Goal: Task Accomplishment & Management: Manage account settings

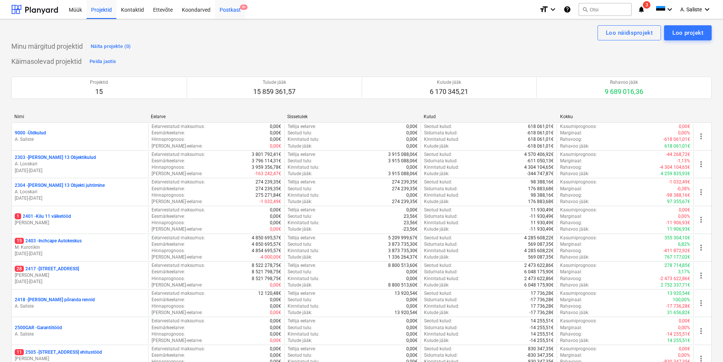
click at [230, 12] on div "Postkast 9+" at bounding box center [230, 9] width 30 height 19
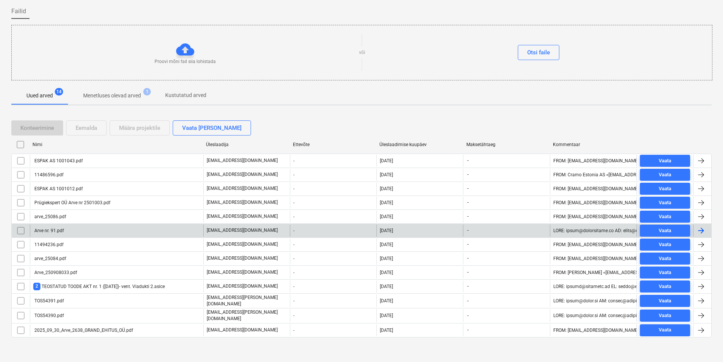
scroll to position [57, 0]
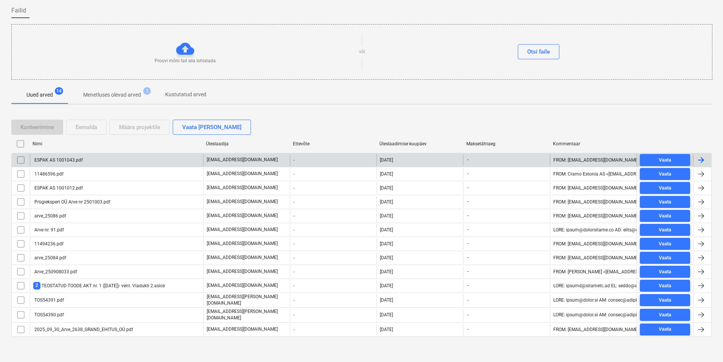
click at [131, 161] on div "ESPAK AS 1001043.pdf" at bounding box center [116, 160] width 173 height 12
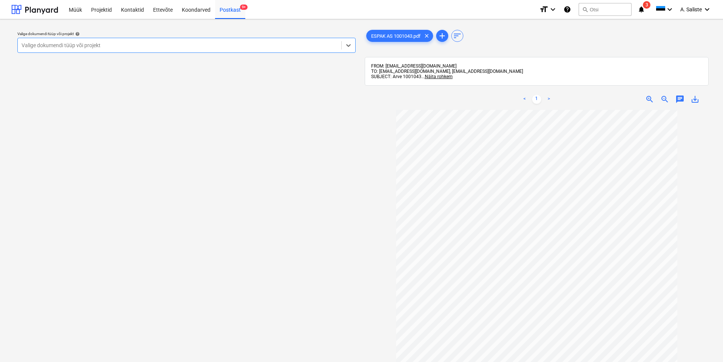
click at [300, 43] on div at bounding box center [180, 46] width 316 height 8
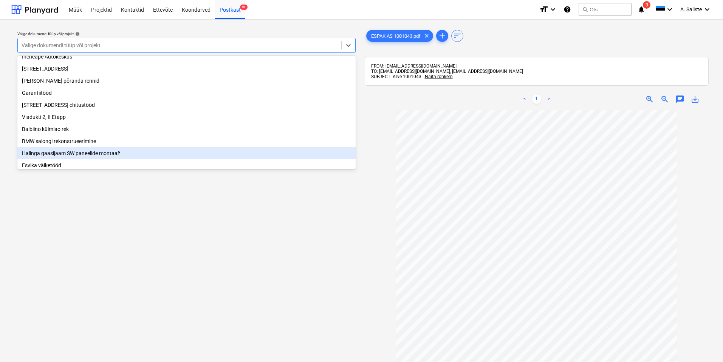
scroll to position [78, 0]
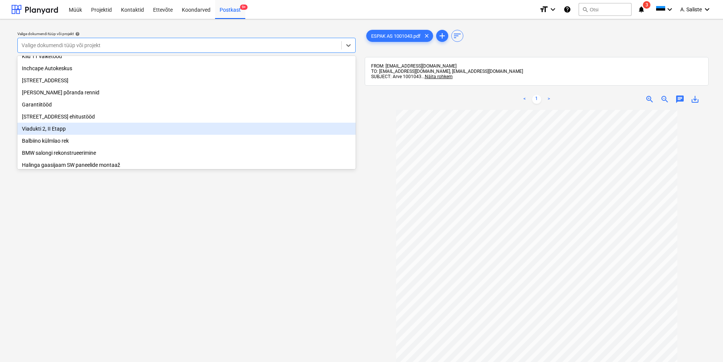
click at [76, 133] on div "Viadukti 2, II Etapp" at bounding box center [186, 129] width 338 height 12
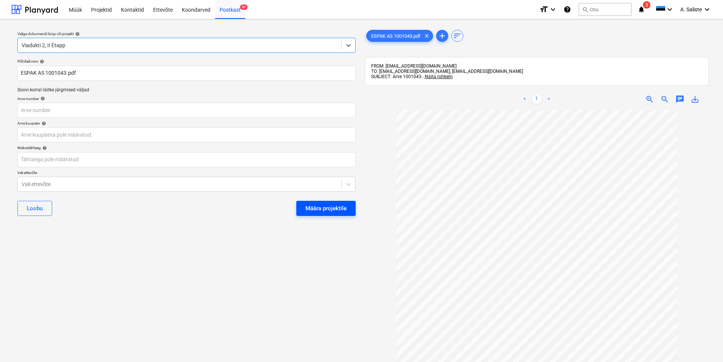
click at [310, 207] on div "Määra projektile" at bounding box center [325, 209] width 41 height 10
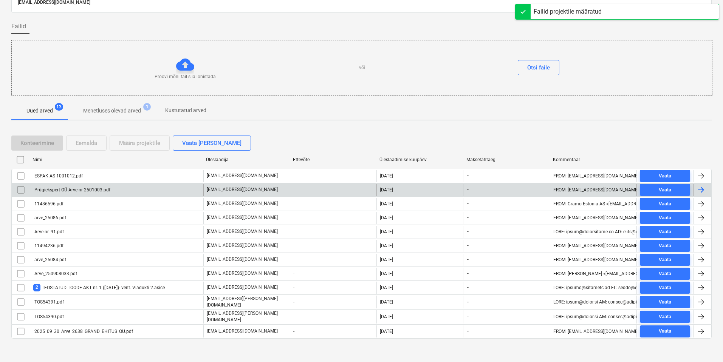
scroll to position [43, 0]
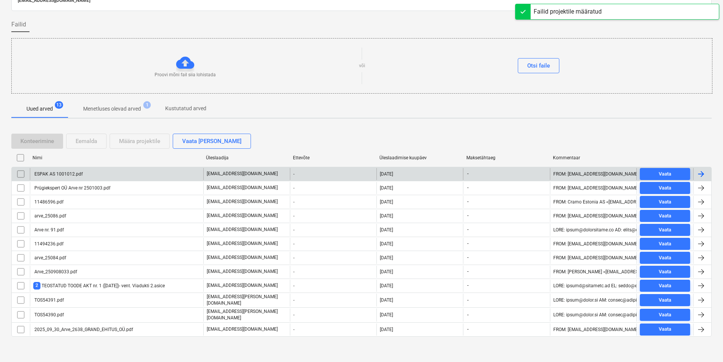
click at [116, 172] on div "ESPAK AS 1001012.pdf" at bounding box center [116, 174] width 173 height 12
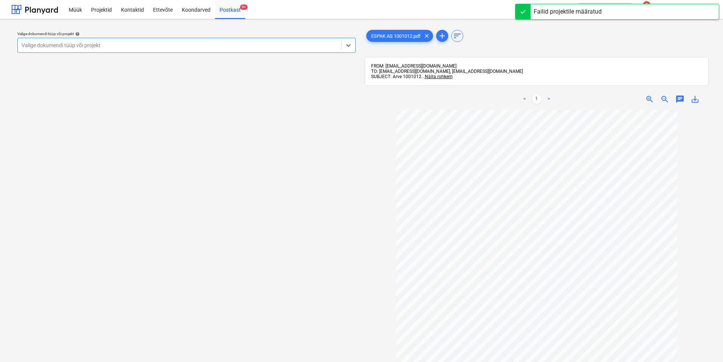
click at [195, 46] on div at bounding box center [180, 46] width 316 height 8
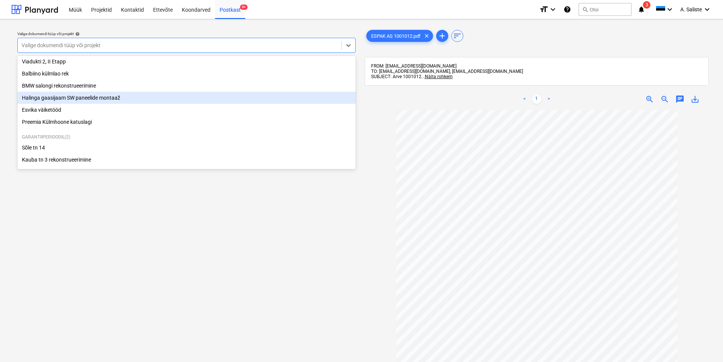
scroll to position [151, 0]
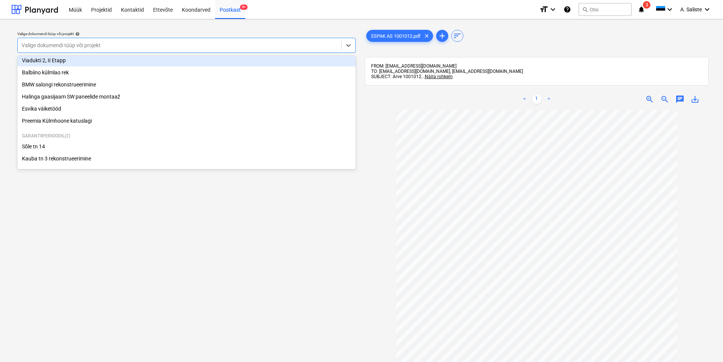
click at [66, 63] on div "Viadukti 2, II Etapp" at bounding box center [186, 60] width 338 height 12
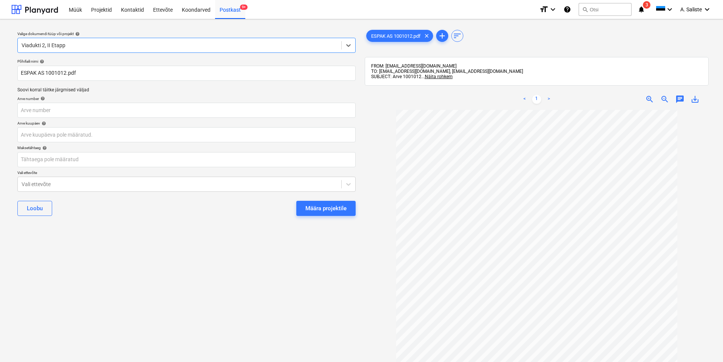
click at [322, 208] on div "Määra projektile" at bounding box center [325, 209] width 41 height 10
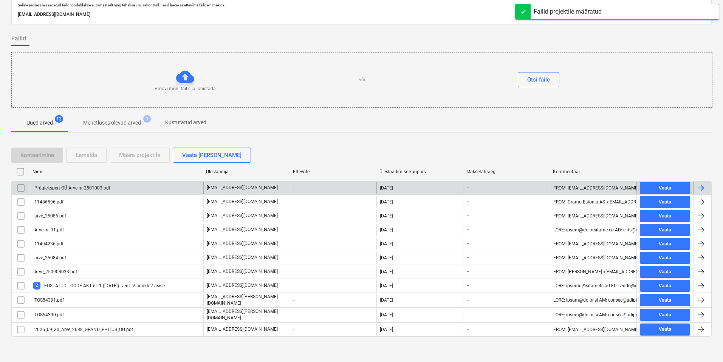
click at [99, 189] on div "Prügiekspert OÜ Arve nr 2501003.pdf" at bounding box center [71, 188] width 77 height 5
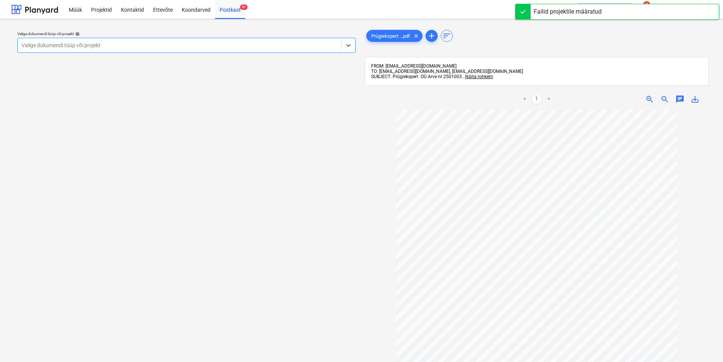
click at [228, 47] on div at bounding box center [180, 46] width 316 height 8
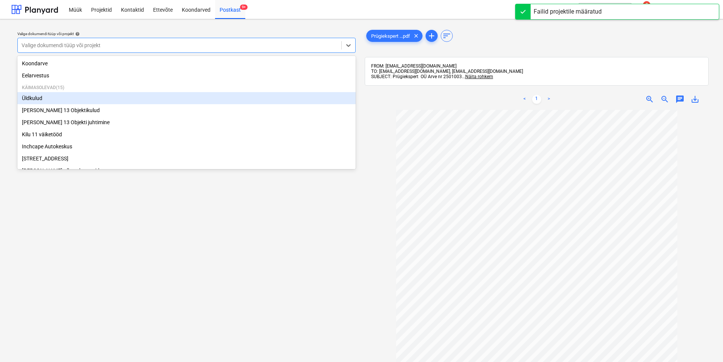
click at [73, 99] on div "Üldkulud" at bounding box center [186, 98] width 338 height 12
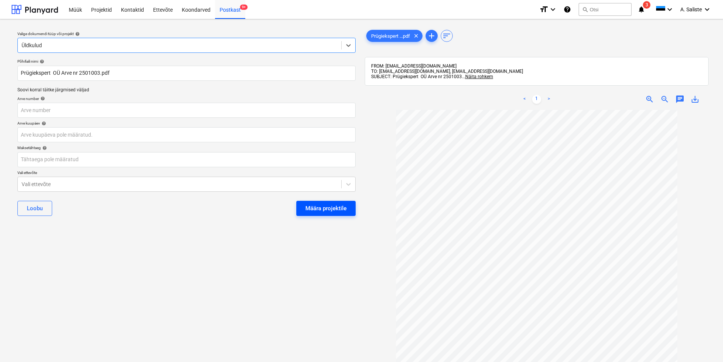
click at [346, 207] on div "Määra projektile" at bounding box center [325, 209] width 41 height 10
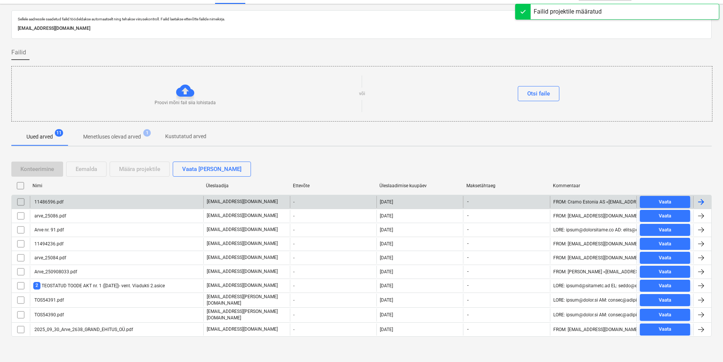
click at [89, 201] on div "11486596.pdf" at bounding box center [116, 202] width 173 height 12
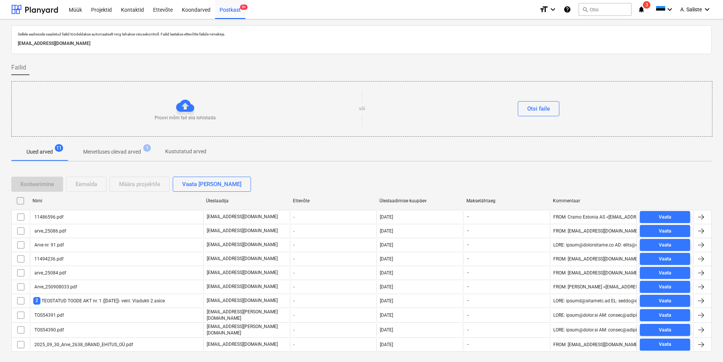
scroll to position [15, 0]
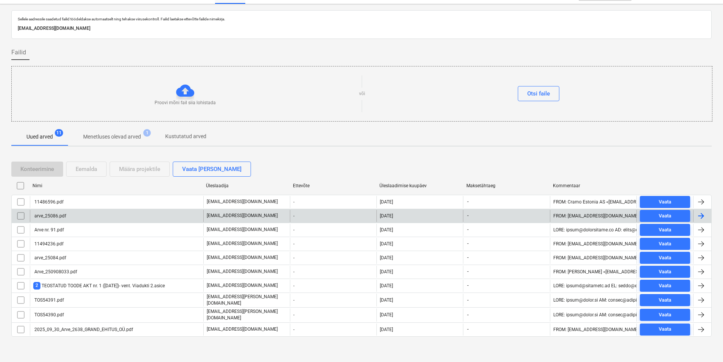
click at [102, 216] on div "arve_25086.pdf" at bounding box center [116, 216] width 173 height 12
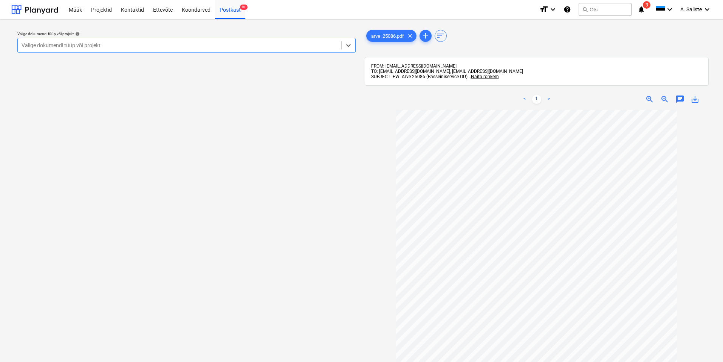
click at [239, 46] on div at bounding box center [180, 46] width 316 height 8
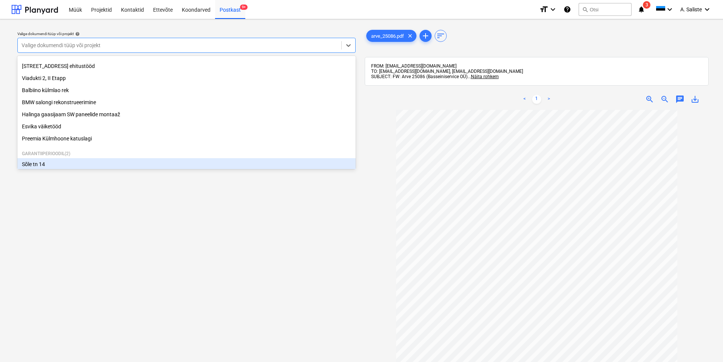
scroll to position [116, 0]
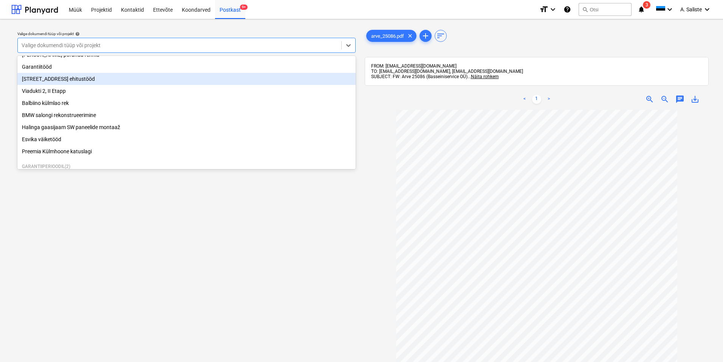
click at [64, 79] on div "[STREET_ADDRESS] ehitustööd" at bounding box center [186, 79] width 338 height 12
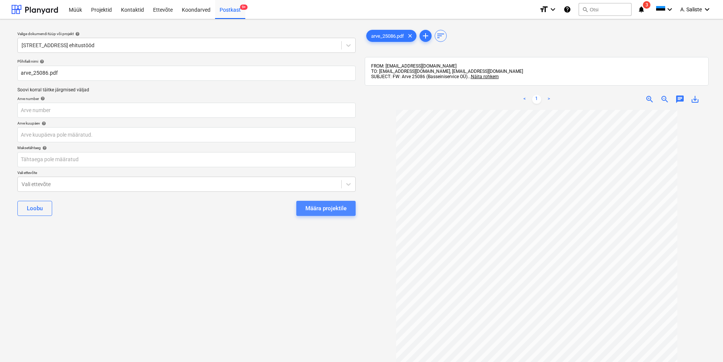
click at [311, 205] on div "Määra projektile" at bounding box center [325, 209] width 41 height 10
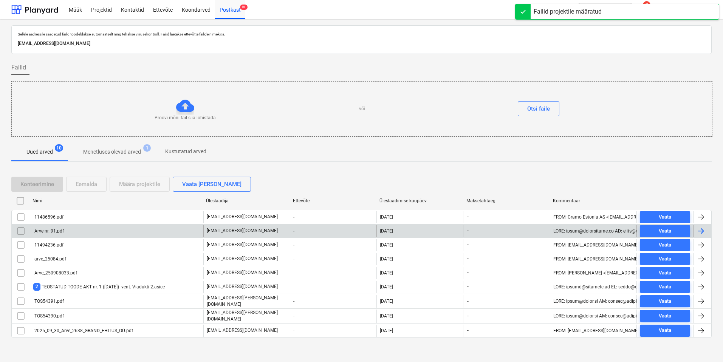
scroll to position [1, 0]
click at [112, 230] on div "Arve nr. 91.pdf" at bounding box center [116, 231] width 173 height 12
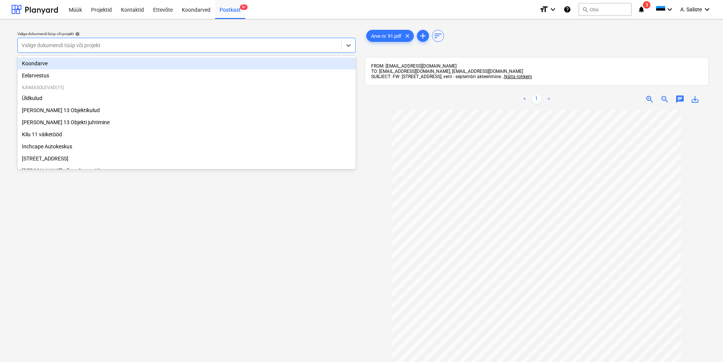
click at [278, 43] on div at bounding box center [180, 46] width 316 height 8
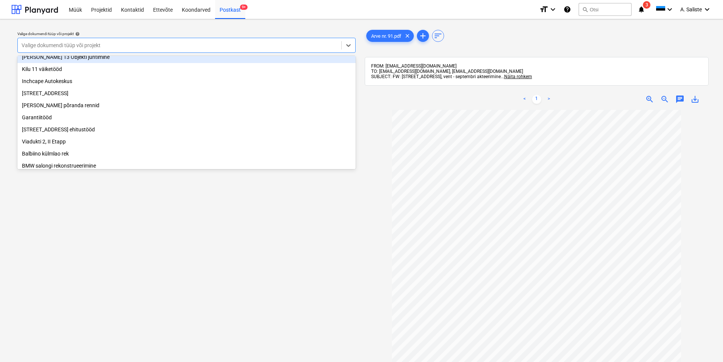
scroll to position [76, 0]
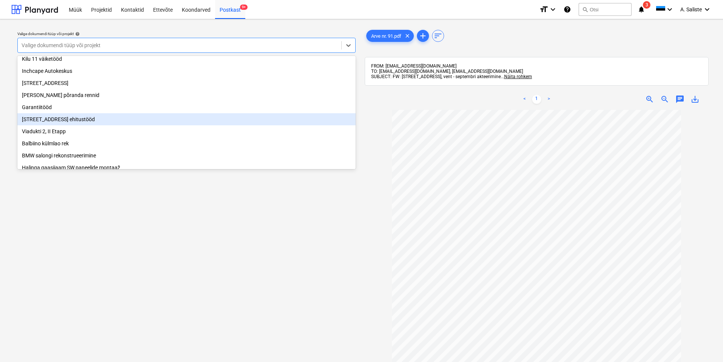
click at [78, 125] on div "[STREET_ADDRESS] ehitustööd" at bounding box center [186, 119] width 338 height 12
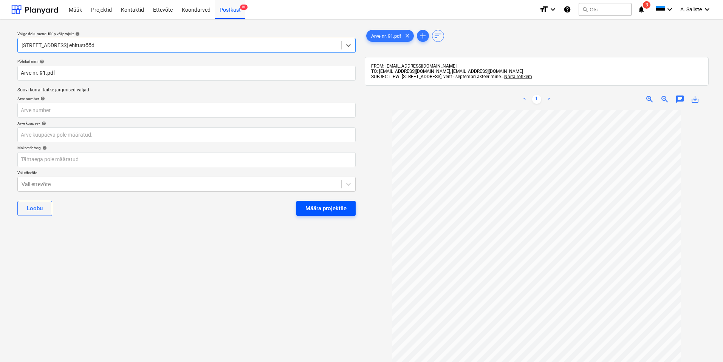
click at [320, 204] on div "Määra projektile" at bounding box center [325, 209] width 41 height 10
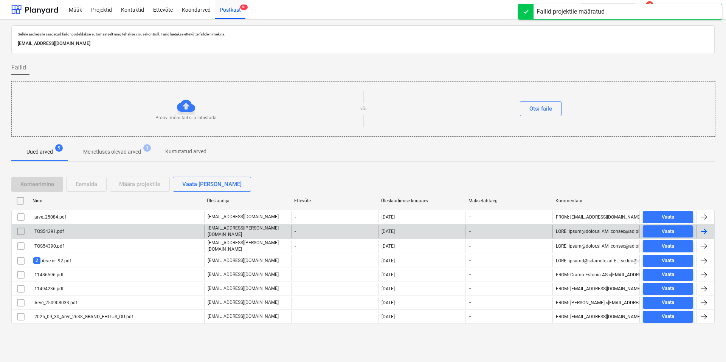
click at [102, 233] on div "TOS54391.pdf" at bounding box center [117, 231] width 174 height 13
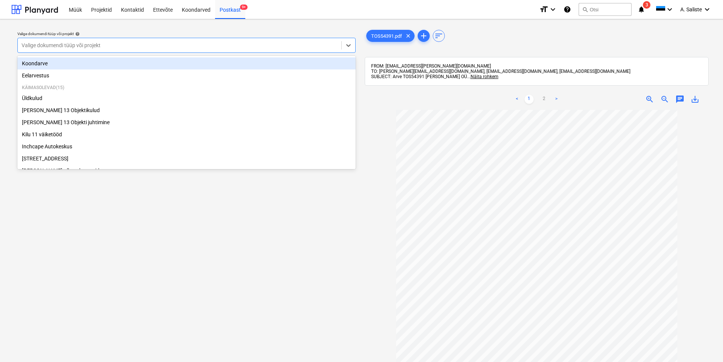
click at [233, 42] on div at bounding box center [180, 46] width 316 height 8
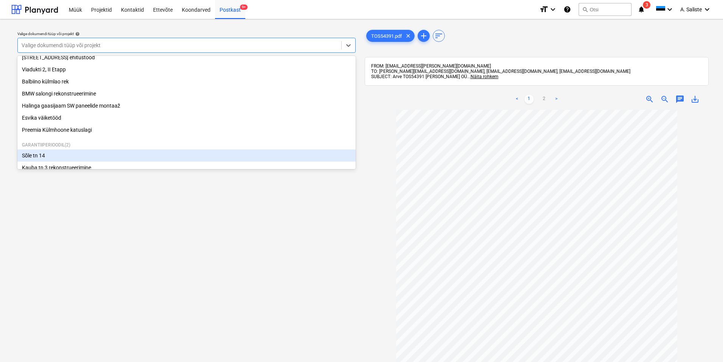
scroll to position [151, 0]
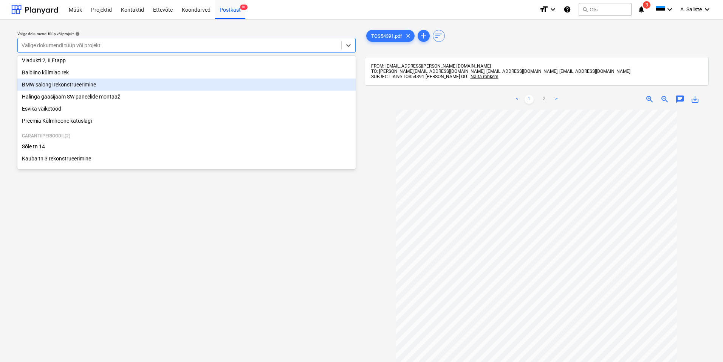
click at [90, 90] on div "BMW salongi rekonstrueerimine" at bounding box center [186, 85] width 338 height 12
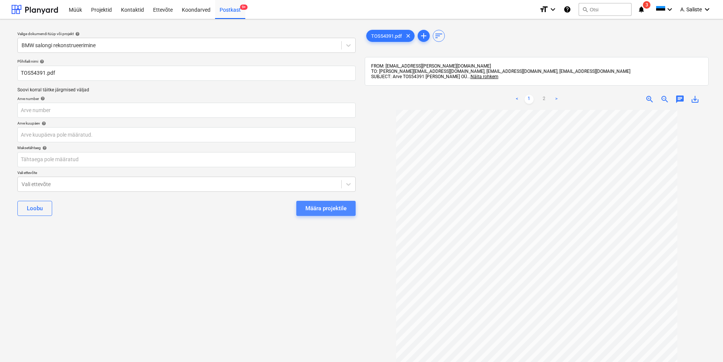
click at [328, 211] on div "Määra projektile" at bounding box center [325, 209] width 41 height 10
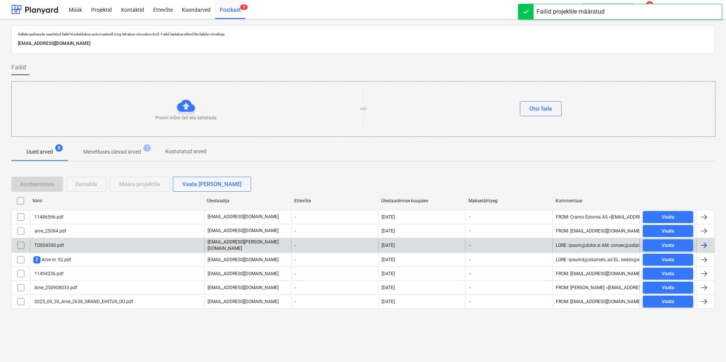
click at [80, 248] on div "TOS54390.pdf" at bounding box center [117, 245] width 174 height 13
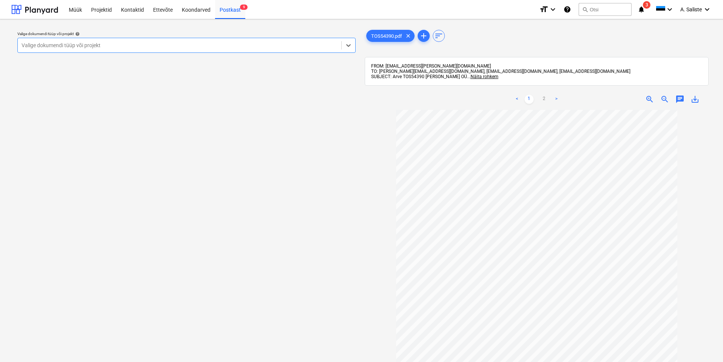
click at [314, 47] on div at bounding box center [180, 46] width 316 height 8
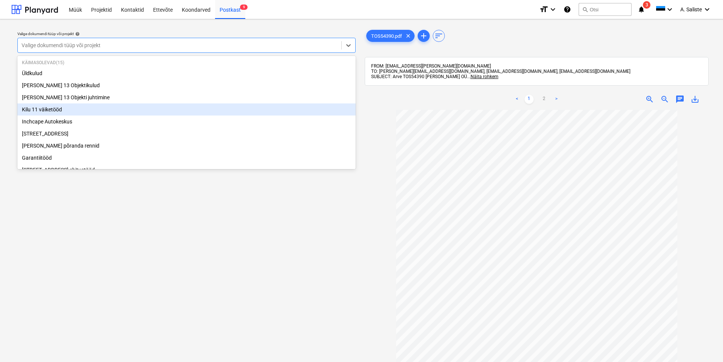
scroll to position [113, 0]
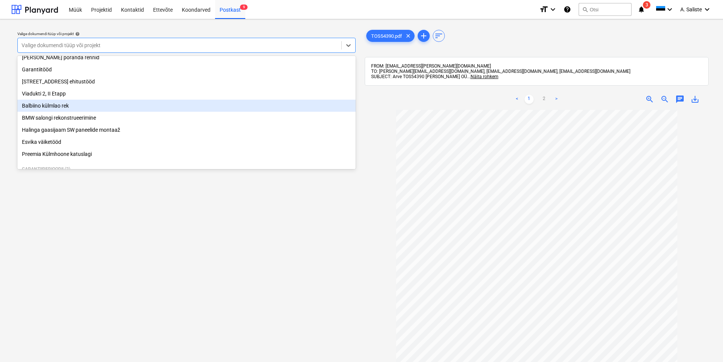
click at [87, 112] on div "Balbiino külmlao rek" at bounding box center [186, 106] width 338 height 12
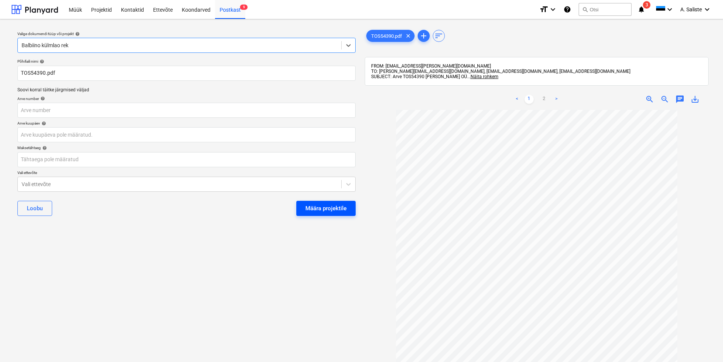
click at [321, 210] on div "Määra projektile" at bounding box center [325, 209] width 41 height 10
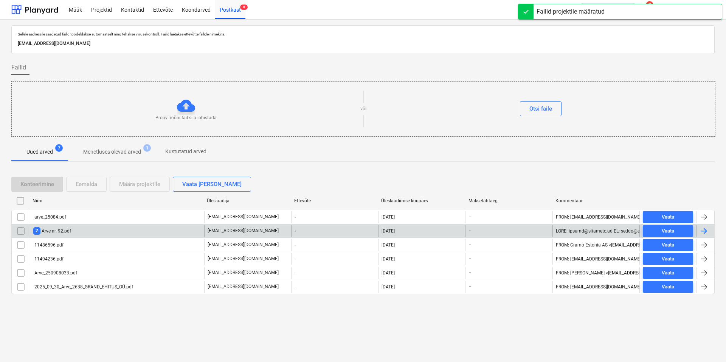
click at [118, 232] on div "2 Arve nr. 92.pdf" at bounding box center [117, 231] width 174 height 12
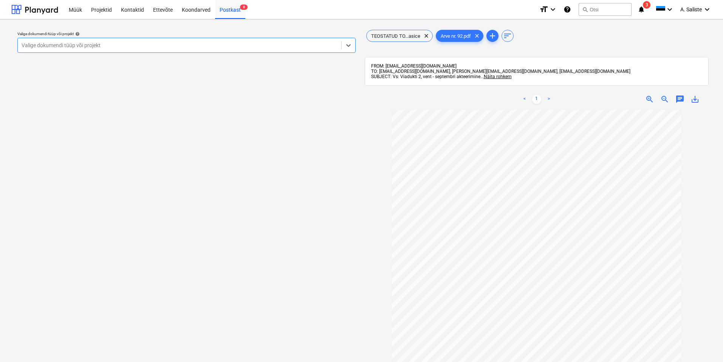
click at [279, 43] on div at bounding box center [180, 46] width 316 height 8
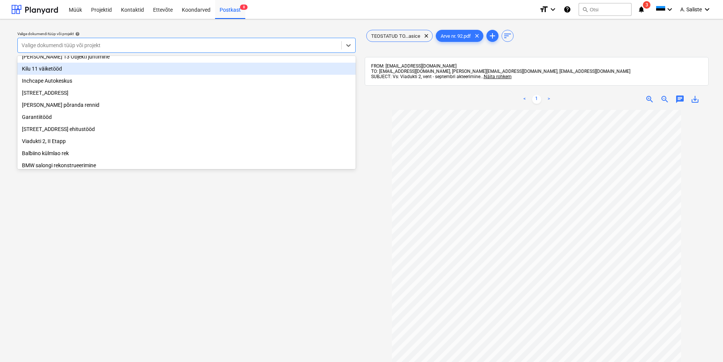
scroll to position [76, 0]
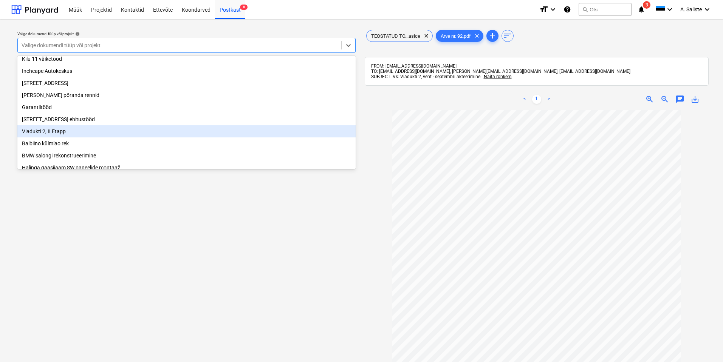
click at [46, 136] on div "Viadukti 2, II Etapp" at bounding box center [186, 131] width 338 height 12
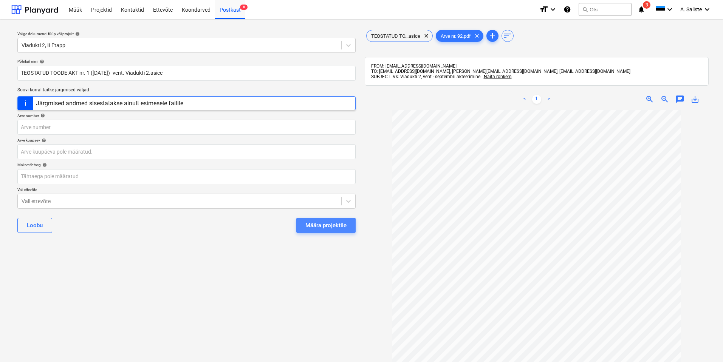
click at [303, 220] on button "Määra projektile" at bounding box center [325, 225] width 59 height 15
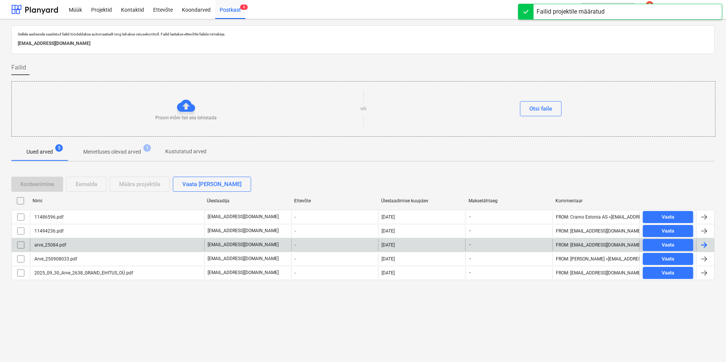
click at [71, 250] on div "arve_25084.pdf" at bounding box center [117, 245] width 174 height 12
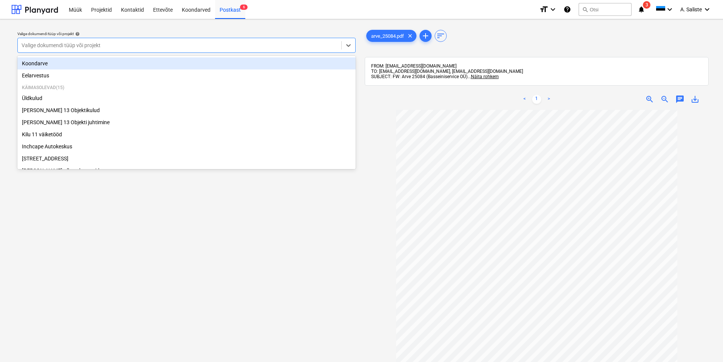
click at [272, 45] on div at bounding box center [180, 46] width 316 height 8
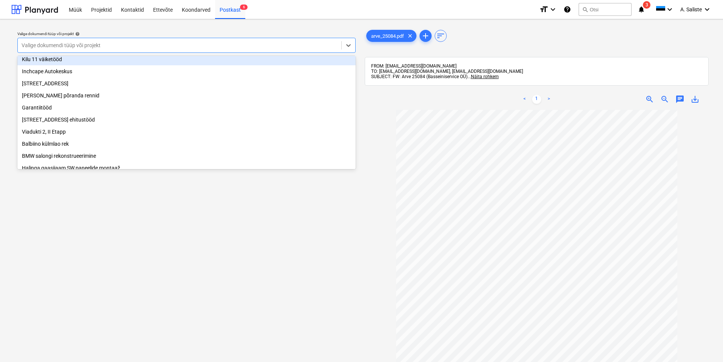
scroll to position [76, 0]
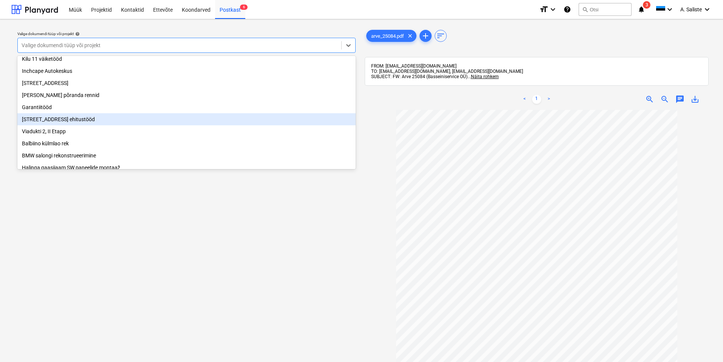
click at [102, 125] on div "[STREET_ADDRESS] ehitustööd" at bounding box center [186, 119] width 338 height 12
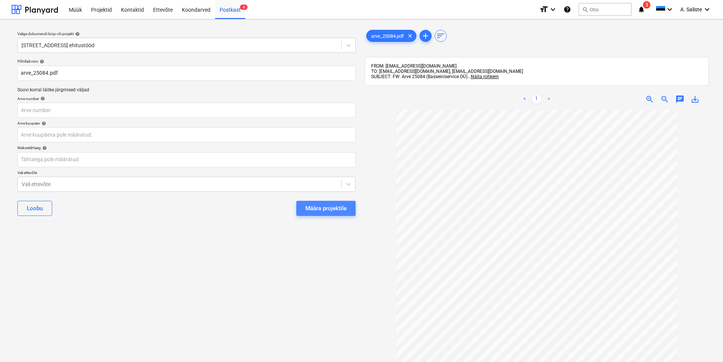
click at [321, 206] on div "Määra projektile" at bounding box center [325, 209] width 41 height 10
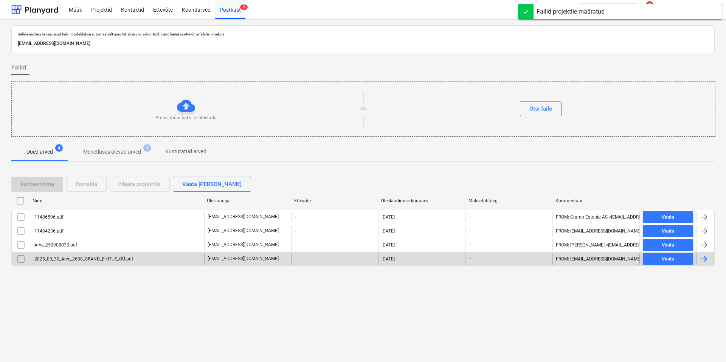
click at [94, 259] on div "2025_09_30_Arve_2638_GRAND_EHITUS_OÜ.pdf" at bounding box center [83, 259] width 100 height 5
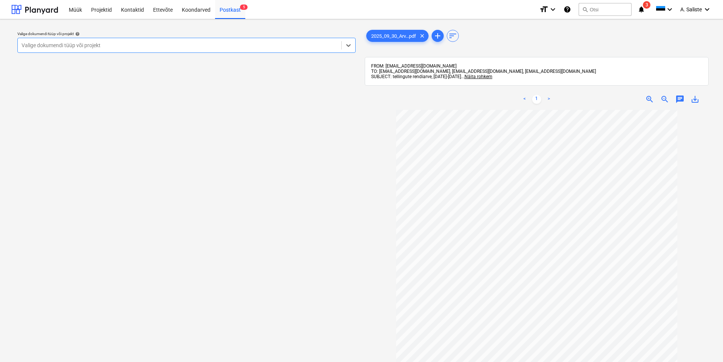
click at [254, 50] on div "Valige dokumendi tüüp või projekt" at bounding box center [180, 45] width 324 height 11
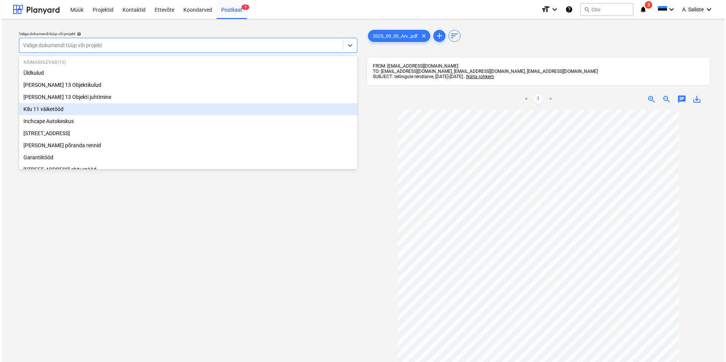
scroll to position [38, 0]
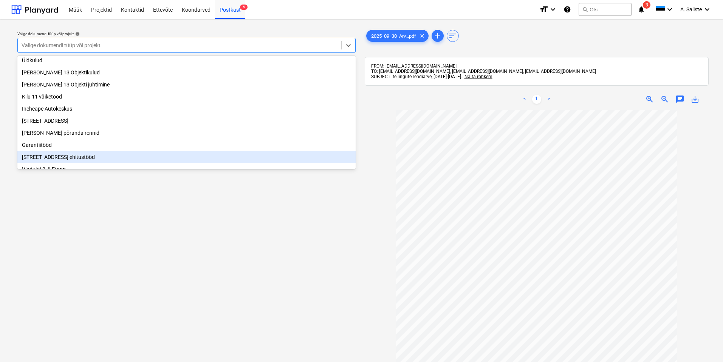
click at [60, 161] on div "[STREET_ADDRESS] ehitustööd" at bounding box center [186, 157] width 338 height 12
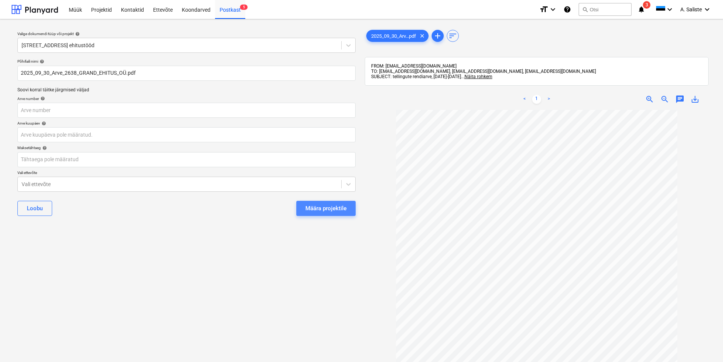
click at [330, 211] on div "Määra projektile" at bounding box center [325, 209] width 41 height 10
